Goal: Task Accomplishment & Management: Manage account settings

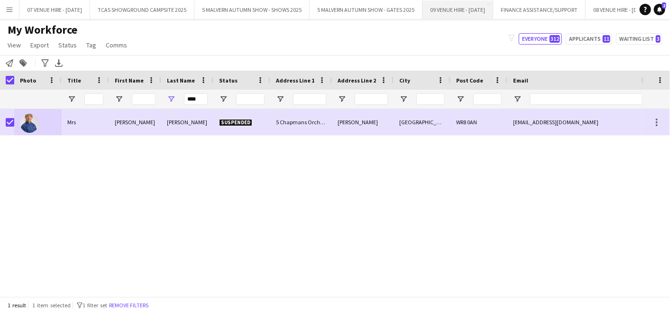
click at [457, 13] on button "09 VENUE HIRE - [DATE] Close" at bounding box center [457, 9] width 71 height 18
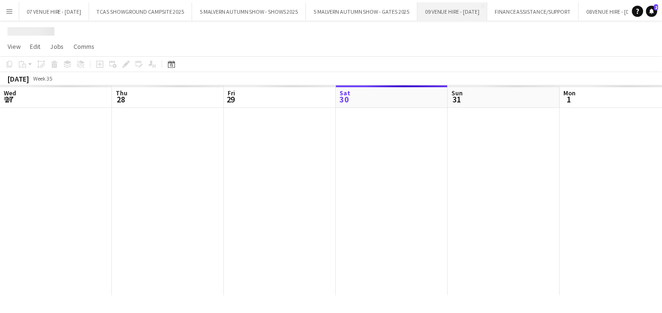
scroll to position [0, 226]
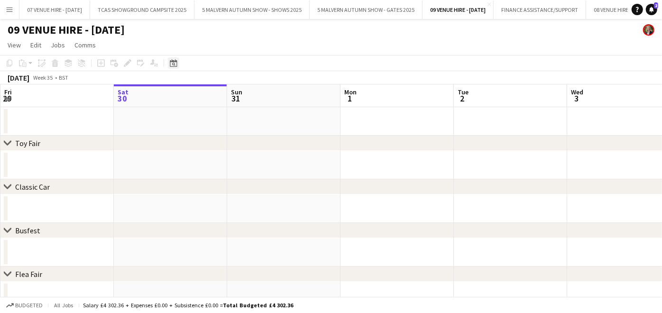
click at [173, 64] on icon "Date picker" at bounding box center [174, 63] width 8 height 8
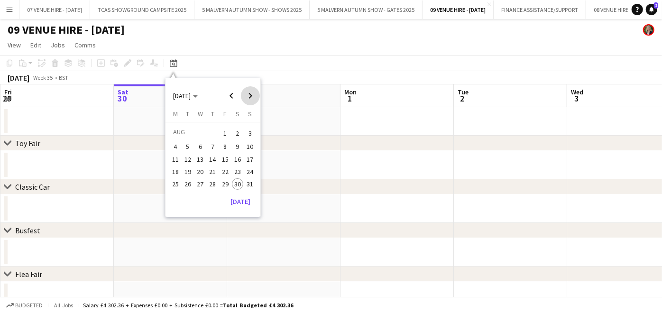
click at [252, 99] on span "Next month" at bounding box center [250, 95] width 19 height 19
click at [228, 157] on span "12" at bounding box center [224, 156] width 11 height 11
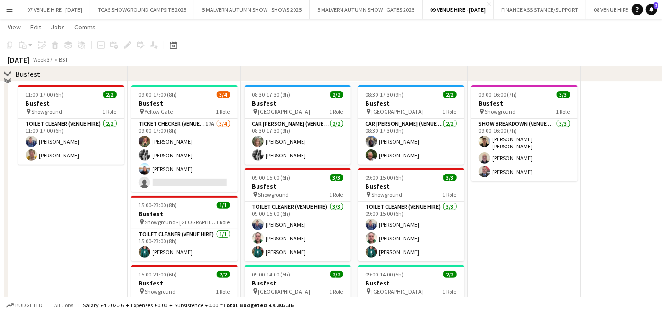
scroll to position [159, 0]
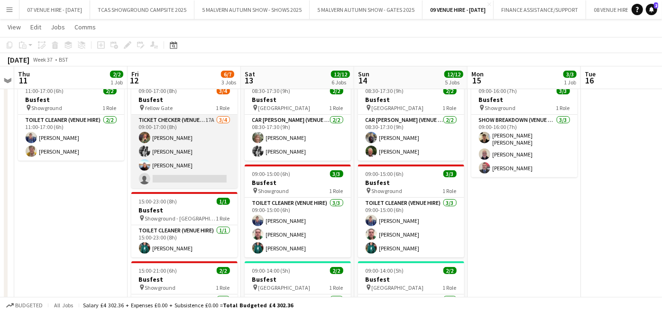
click at [179, 174] on app-card-role "Ticket Checker (Venue Hire) 17A [DATE] 09:00-17:00 (8h) [PERSON_NAME] [PERSON_N…" at bounding box center [184, 151] width 106 height 73
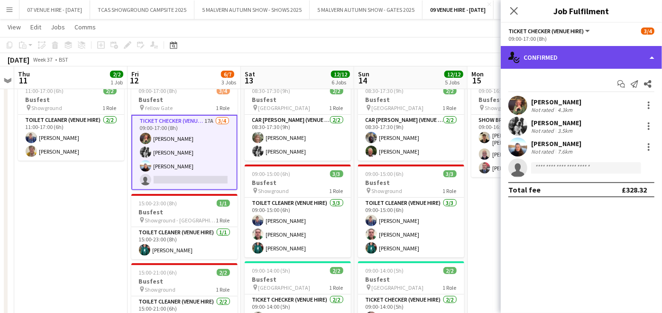
click at [551, 47] on div "single-neutral-actions-check-2 Confirmed" at bounding box center [581, 57] width 161 height 23
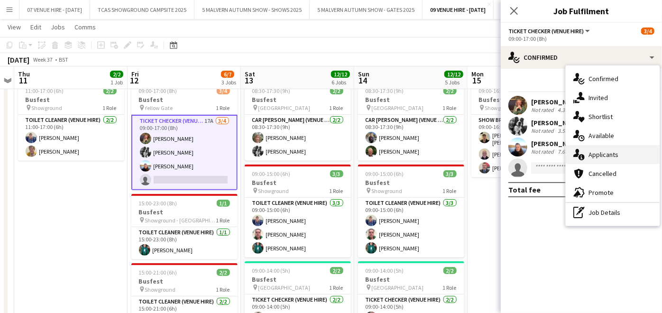
click at [603, 160] on div "single-neutral-actions-information Applicants" at bounding box center [613, 154] width 94 height 19
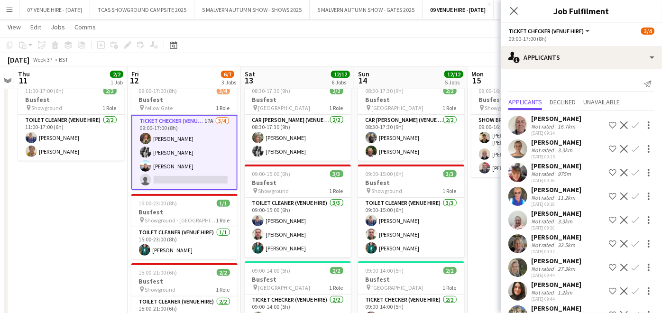
click at [631, 149] on button "Confirm" at bounding box center [635, 148] width 11 height 11
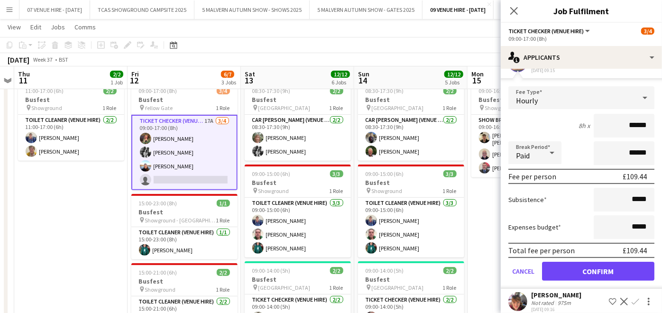
scroll to position [135, 0]
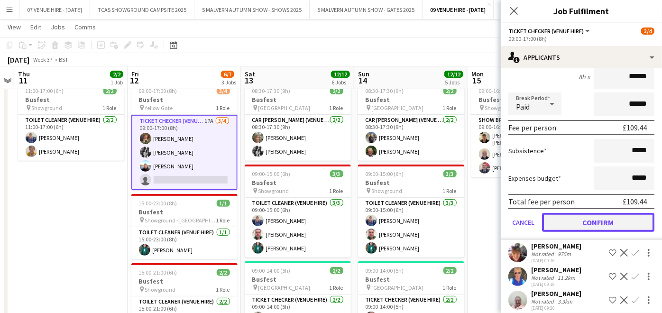
click at [620, 218] on button "Confirm" at bounding box center [598, 222] width 112 height 19
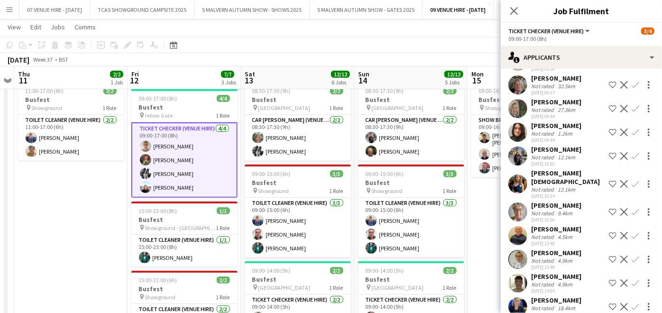
scroll to position [0, 0]
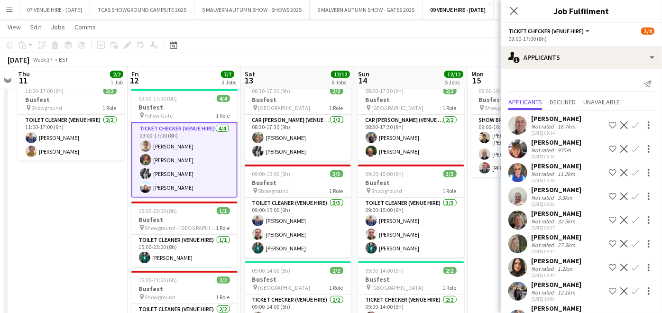
click at [620, 121] on app-icon "Decline" at bounding box center [624, 125] width 8 height 8
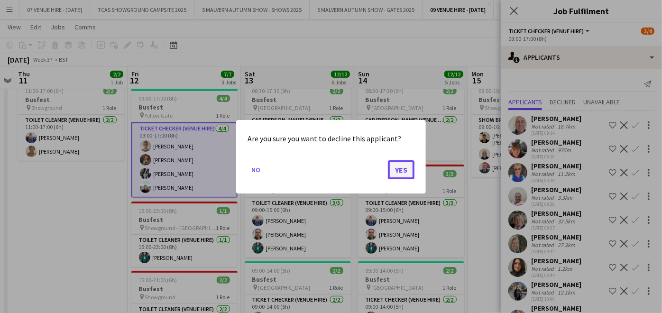
click at [406, 173] on button "Yes" at bounding box center [401, 169] width 27 height 19
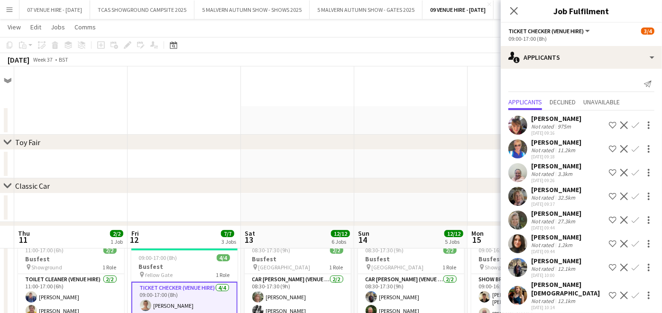
scroll to position [159, 0]
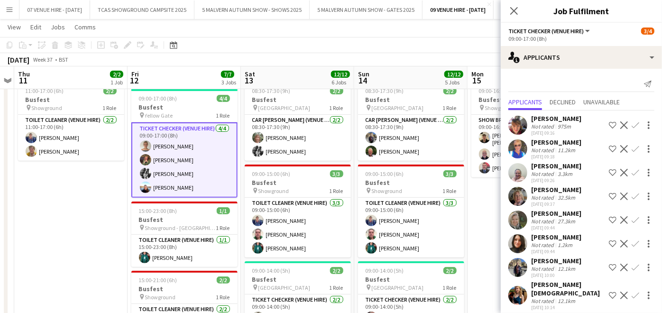
click at [620, 123] on app-icon "Decline" at bounding box center [624, 125] width 8 height 8
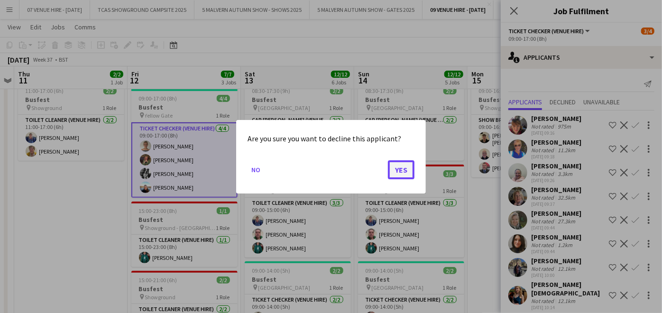
click at [411, 171] on button "Yes" at bounding box center [401, 169] width 27 height 19
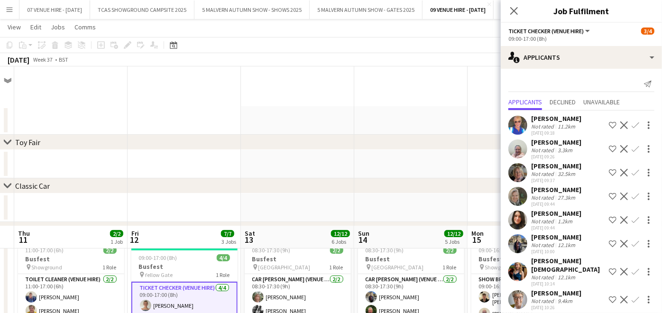
scroll to position [159, 0]
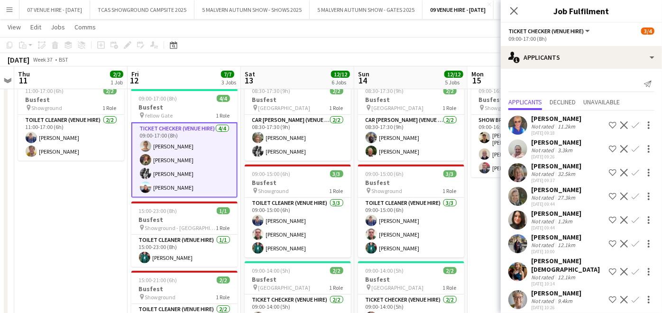
click at [620, 124] on app-icon "Decline" at bounding box center [624, 125] width 8 height 8
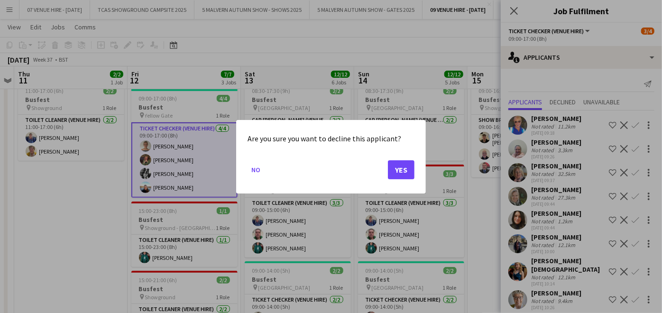
scroll to position [0, 0]
click at [411, 175] on button "Yes" at bounding box center [401, 169] width 27 height 19
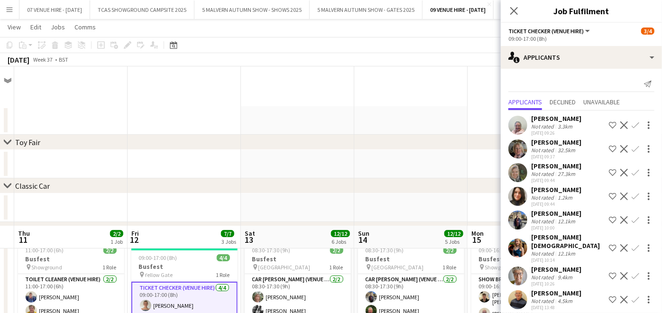
scroll to position [159, 0]
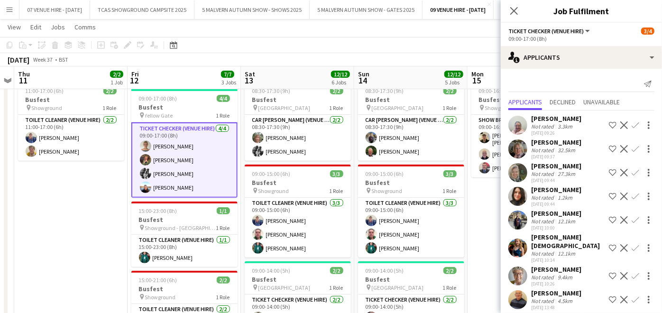
click at [620, 125] on app-icon "Decline" at bounding box center [624, 125] width 8 height 8
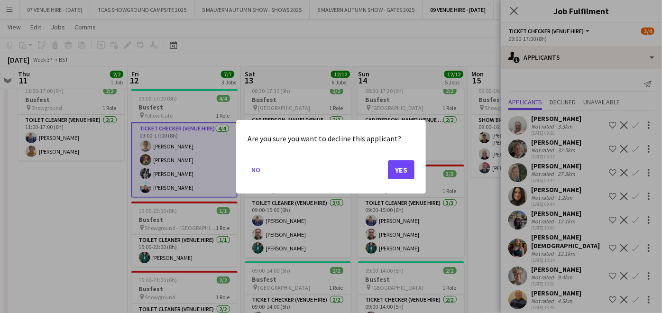
scroll to position [0, 0]
click at [405, 171] on button "Yes" at bounding box center [401, 169] width 27 height 19
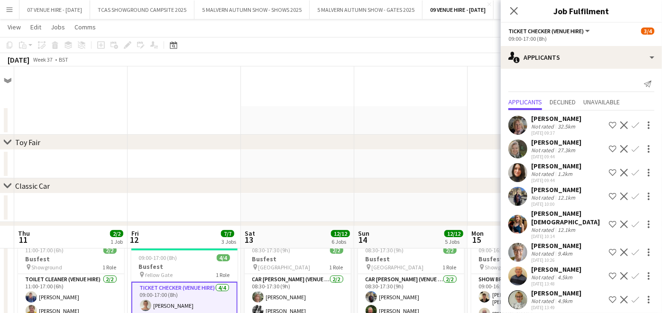
scroll to position [159, 0]
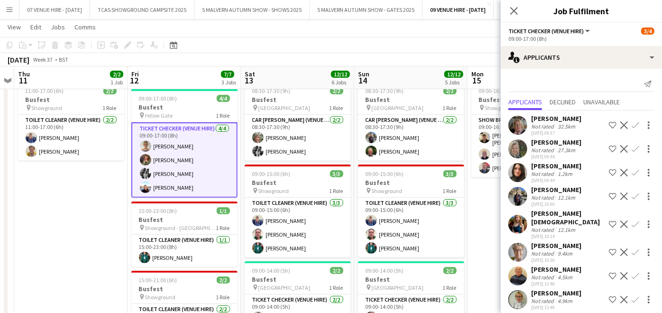
click at [620, 126] on app-icon "Decline" at bounding box center [624, 125] width 8 height 8
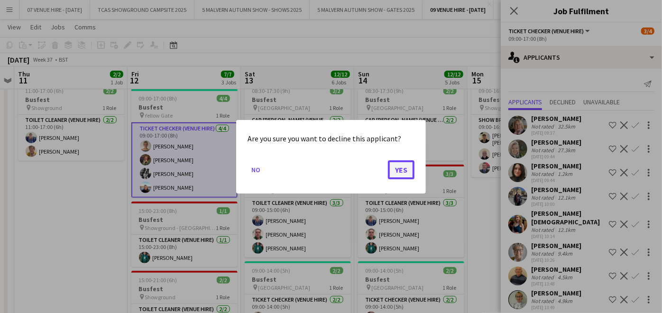
click at [393, 170] on button "Yes" at bounding box center [401, 169] width 27 height 19
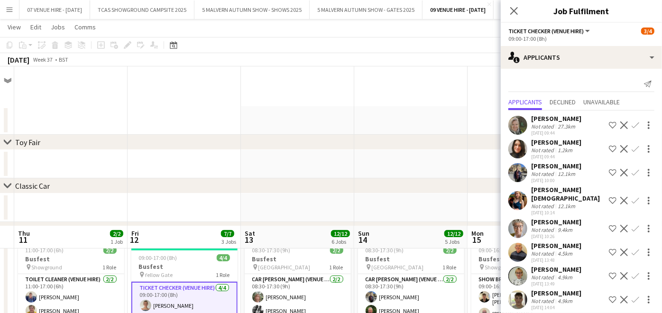
scroll to position [159, 0]
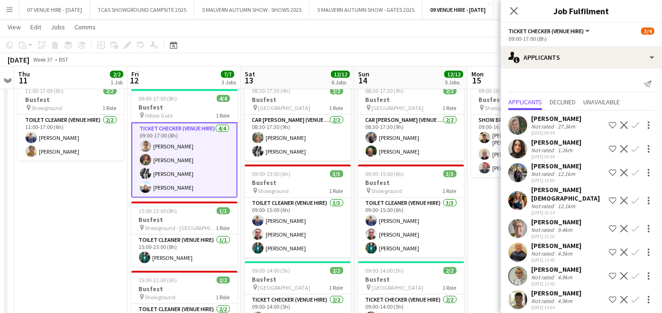
click at [620, 122] on app-icon "Decline" at bounding box center [624, 125] width 8 height 8
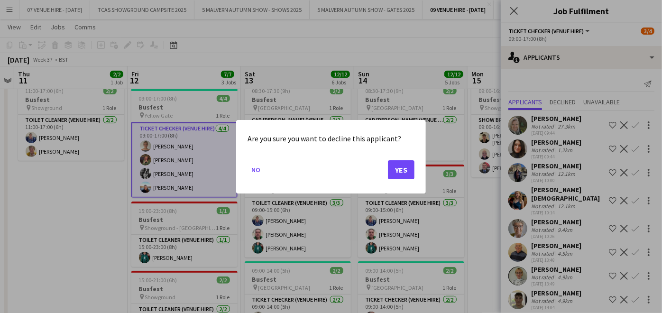
scroll to position [0, 0]
click at [408, 167] on button "Yes" at bounding box center [401, 169] width 27 height 19
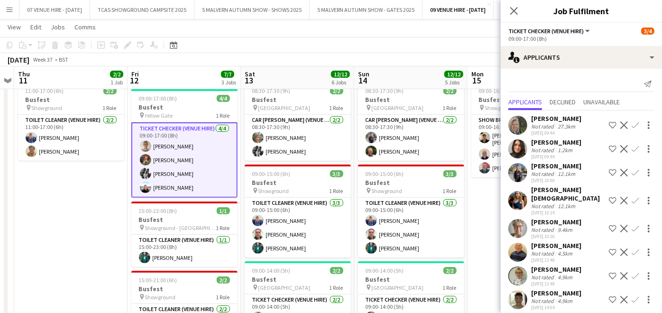
scroll to position [159, 0]
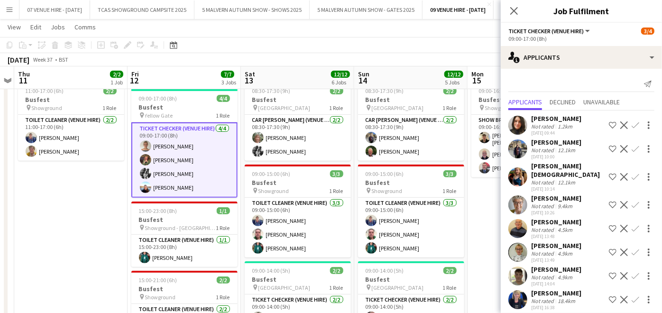
click at [620, 124] on app-icon "Decline" at bounding box center [624, 125] width 8 height 8
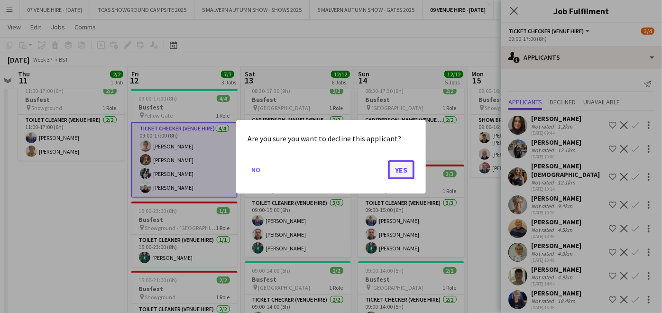
click at [410, 168] on button "Yes" at bounding box center [401, 169] width 27 height 19
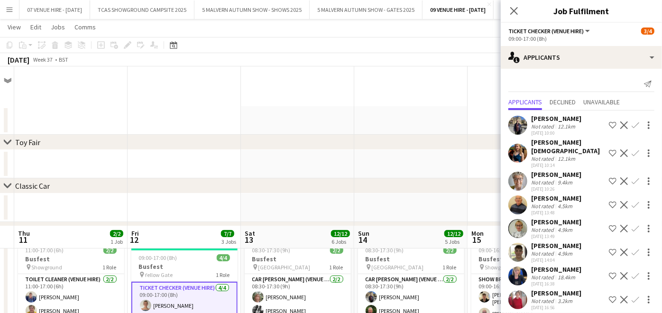
scroll to position [159, 0]
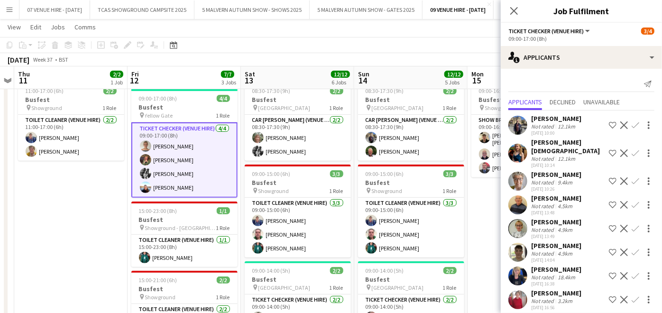
click at [620, 123] on app-icon "Decline" at bounding box center [624, 125] width 8 height 8
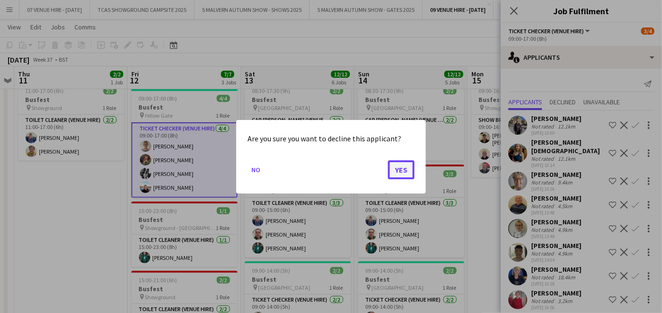
click at [408, 167] on button "Yes" at bounding box center [401, 169] width 27 height 19
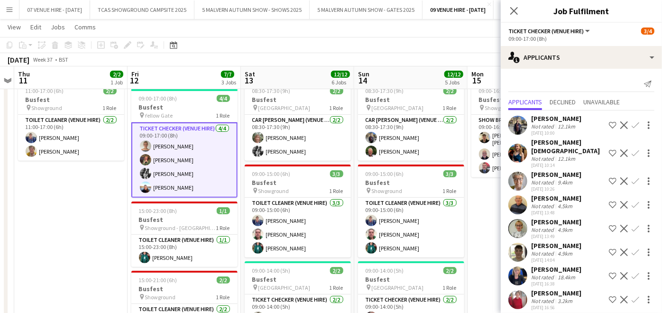
scroll to position [159, 0]
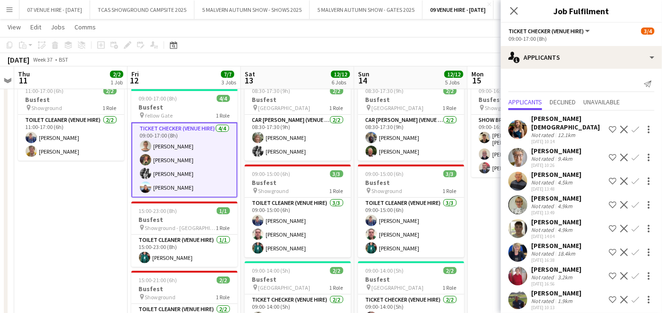
click at [623, 296] on app-icon "Decline" at bounding box center [624, 300] width 8 height 8
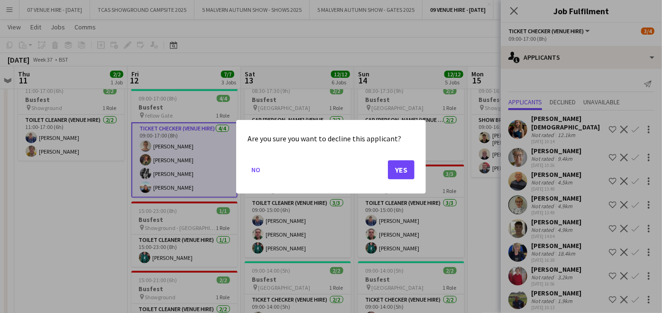
scroll to position [0, 0]
click at [410, 168] on button "Yes" at bounding box center [401, 169] width 27 height 19
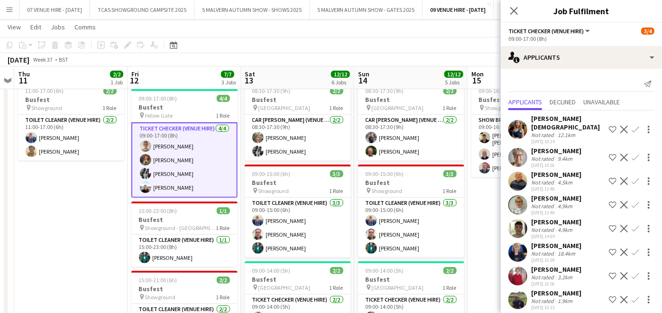
scroll to position [159, 0]
click at [623, 272] on app-icon "Decline" at bounding box center [624, 276] width 8 height 8
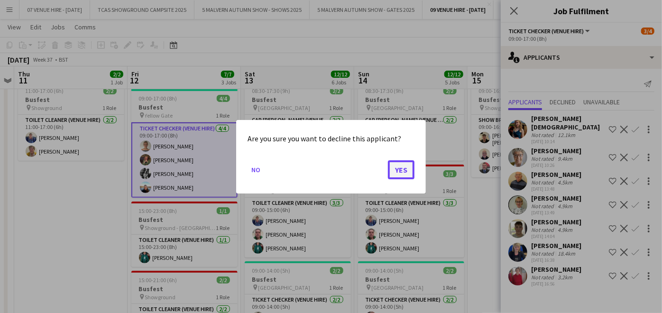
click at [396, 171] on button "Yes" at bounding box center [401, 169] width 27 height 19
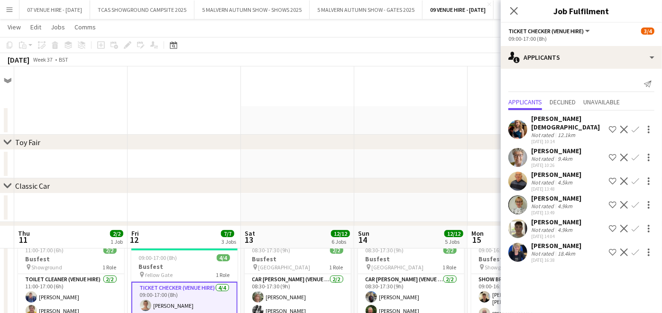
scroll to position [159, 0]
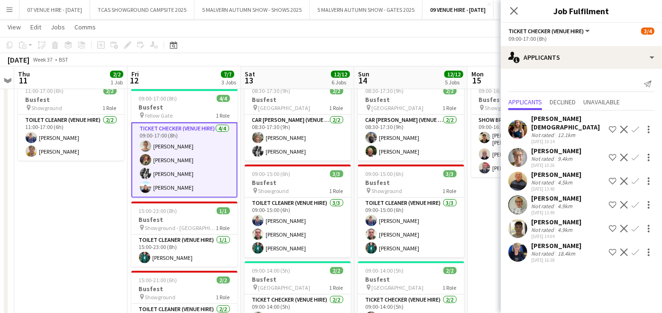
click at [624, 248] on app-icon "Decline" at bounding box center [624, 252] width 8 height 8
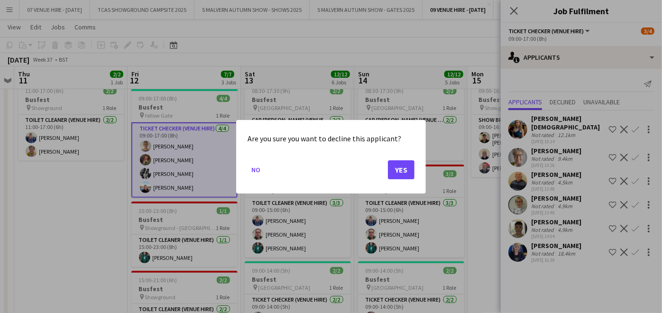
scroll to position [0, 0]
click at [409, 171] on button "Yes" at bounding box center [401, 169] width 27 height 19
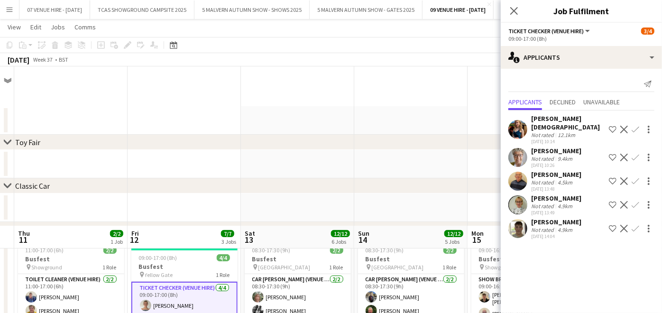
scroll to position [159, 0]
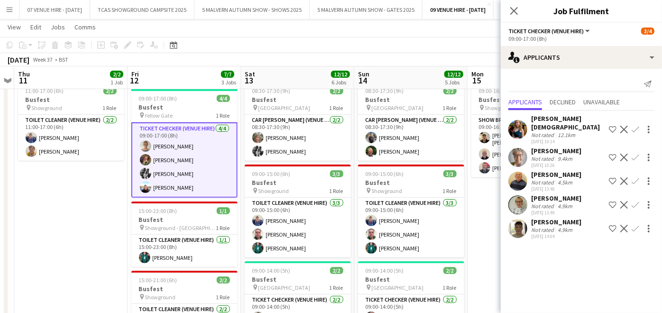
click at [623, 225] on app-icon "Decline" at bounding box center [624, 229] width 8 height 8
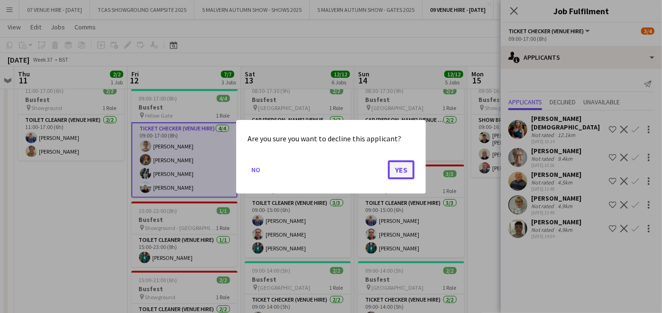
click at [405, 164] on button "Yes" at bounding box center [401, 169] width 27 height 19
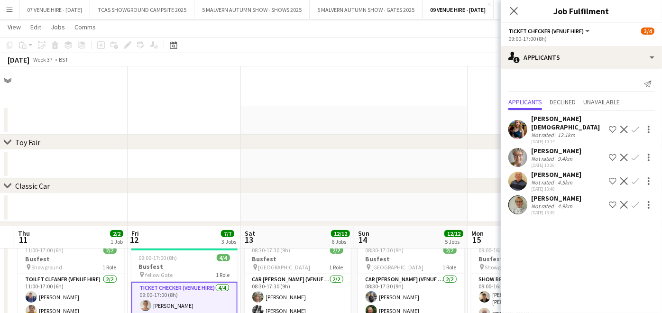
scroll to position [159, 0]
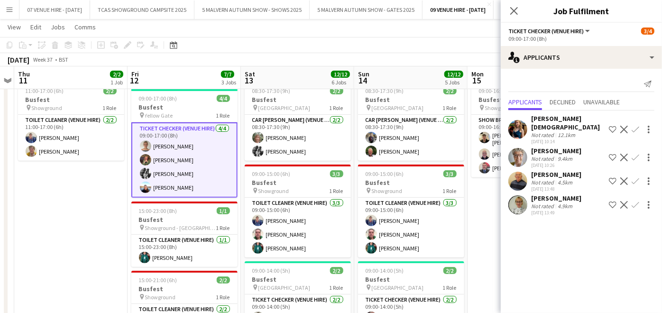
click at [619, 199] on button "Decline" at bounding box center [623, 204] width 11 height 11
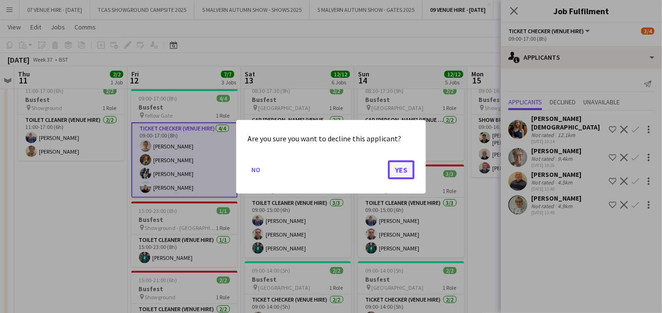
click at [409, 165] on button "Yes" at bounding box center [401, 169] width 27 height 19
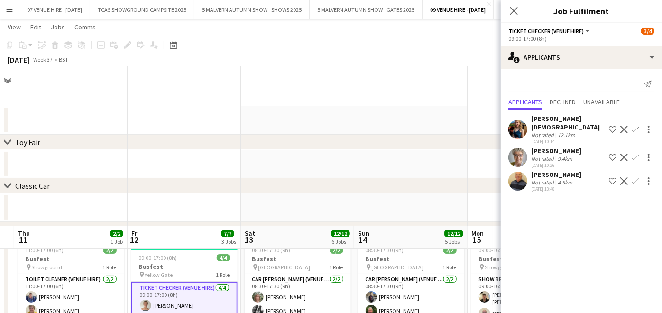
scroll to position [159, 0]
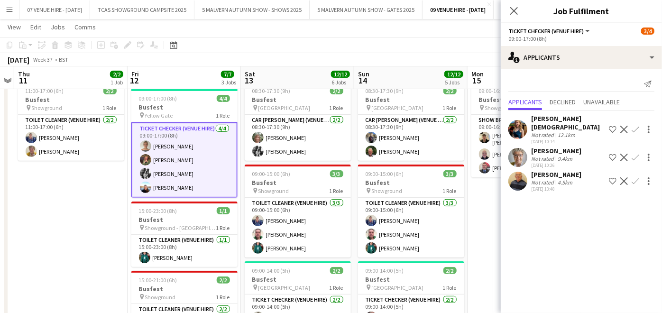
click at [622, 177] on app-icon "Decline" at bounding box center [624, 181] width 8 height 8
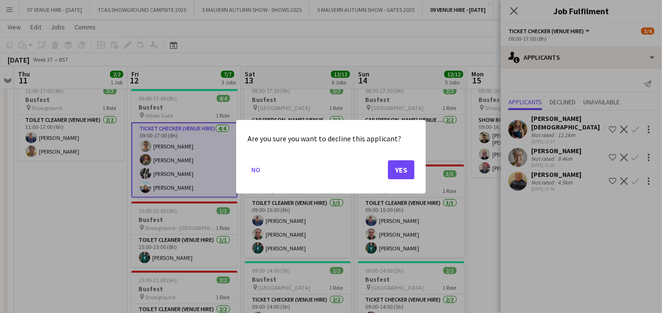
scroll to position [0, 0]
click at [397, 168] on button "Yes" at bounding box center [401, 169] width 27 height 19
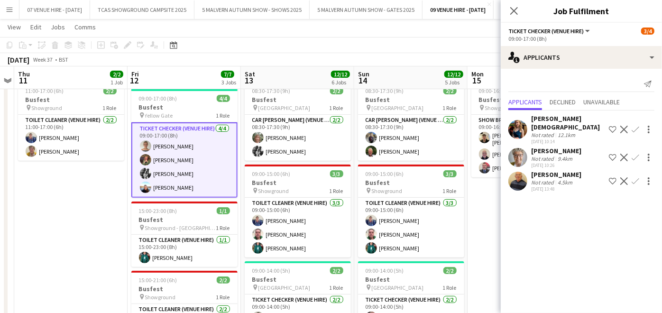
scroll to position [159, 0]
click at [624, 154] on app-icon "Decline" at bounding box center [624, 158] width 8 height 8
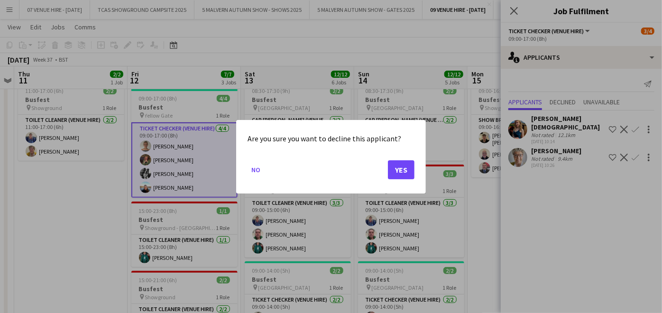
scroll to position [0, 0]
click at [407, 168] on button "Yes" at bounding box center [401, 169] width 27 height 19
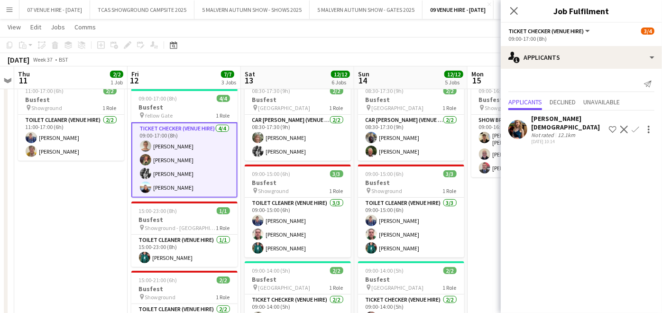
click at [622, 128] on button "Decline" at bounding box center [623, 129] width 11 height 11
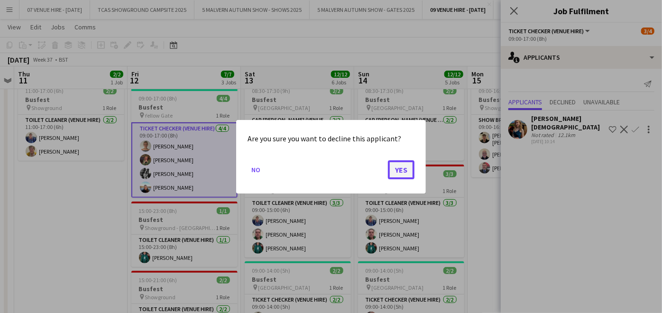
click at [408, 168] on button "Yes" at bounding box center [401, 169] width 27 height 19
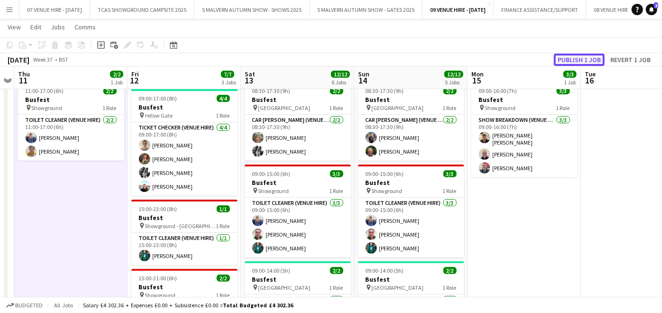
click at [586, 62] on button "Publish 1 job" at bounding box center [579, 60] width 51 height 12
